Goal: Find specific fact: Find specific fact

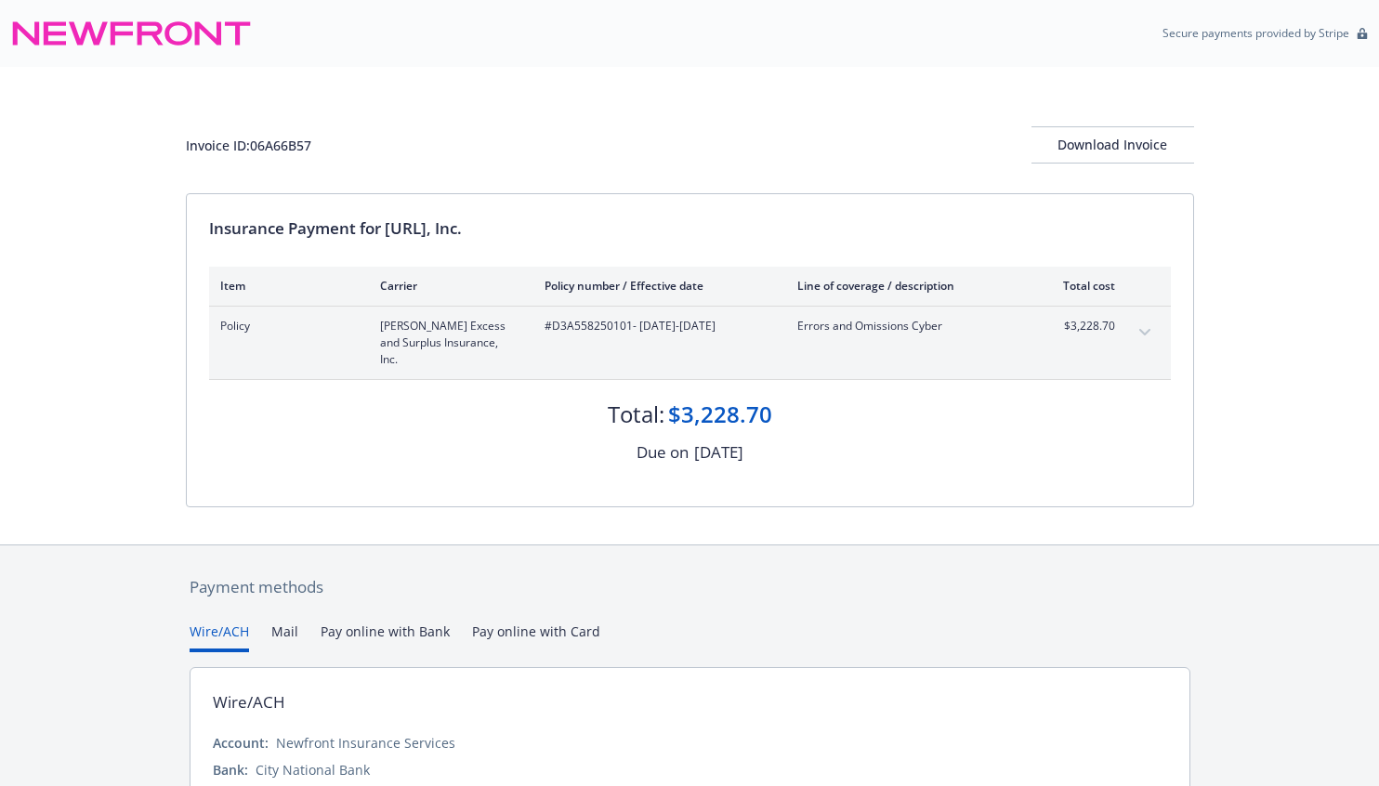
scroll to position [125, 0]
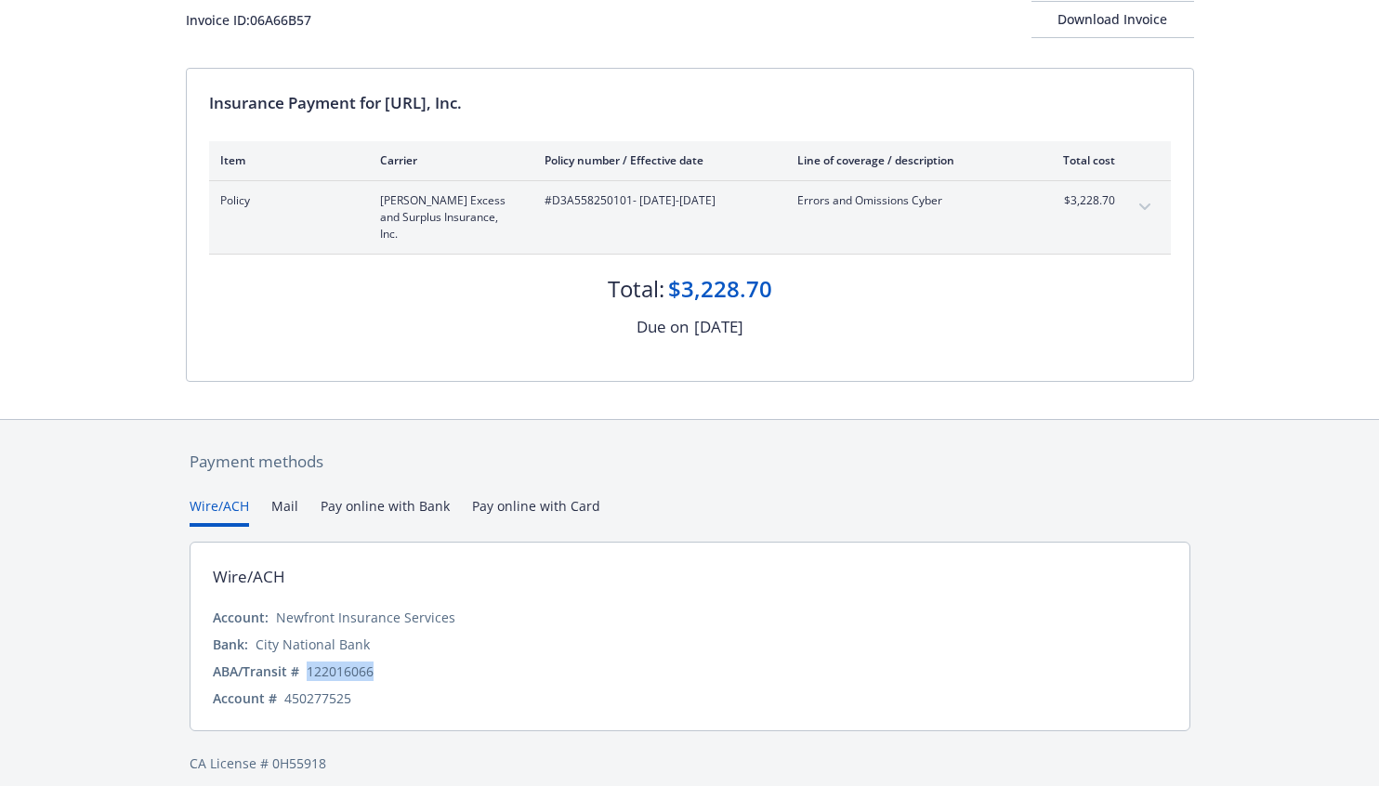
copy div "122016066"
drag, startPoint x: 387, startPoint y: 657, endPoint x: 307, endPoint y: 652, distance: 80.1
click at [307, 662] on div "ABA/Transit # [US_BANK_ROUTING_MICR]" at bounding box center [690, 672] width 955 height 20
copy div "450277525"
drag, startPoint x: 360, startPoint y: 680, endPoint x: 283, endPoint y: 680, distance: 76.2
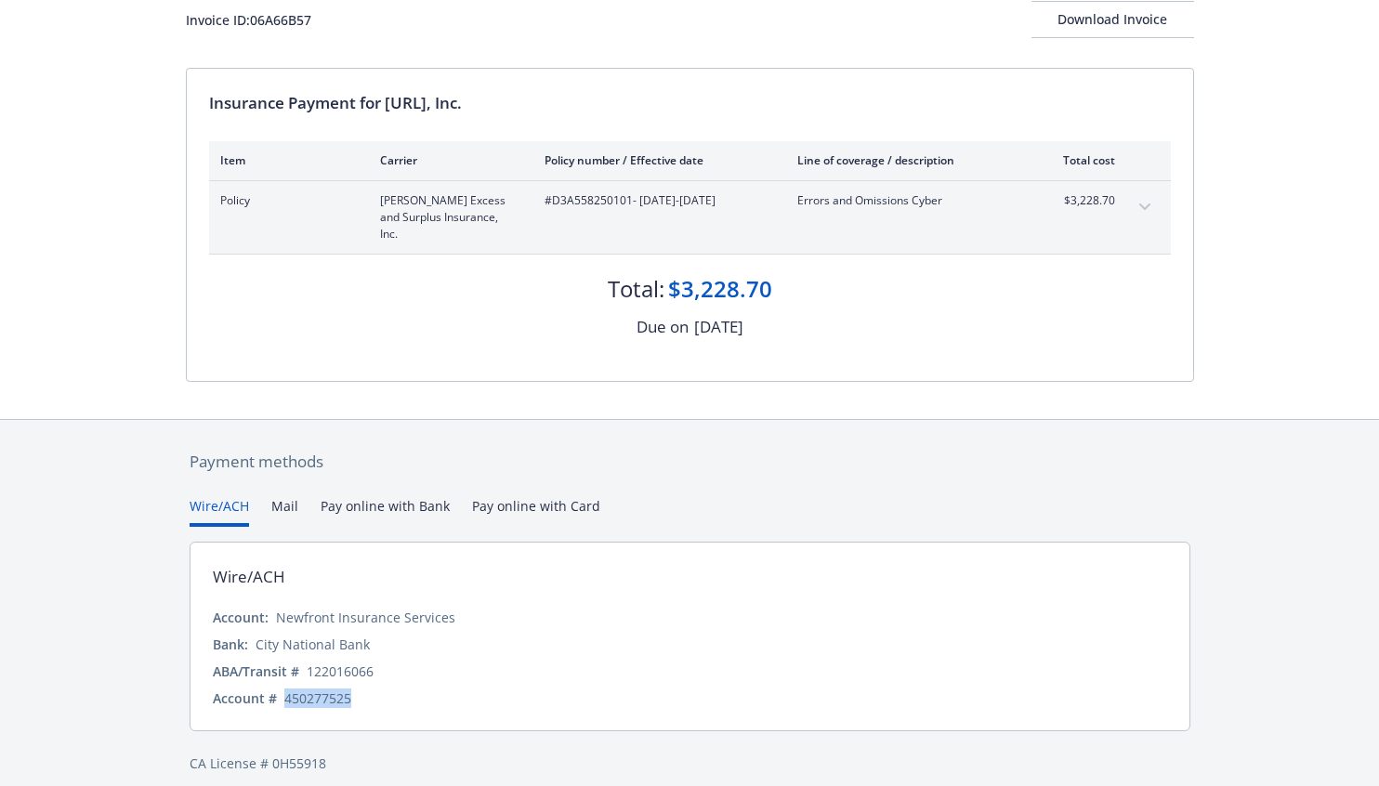
click at [283, 689] on div "Account # 450277525" at bounding box center [690, 699] width 955 height 20
